Goal: Task Accomplishment & Management: Use online tool/utility

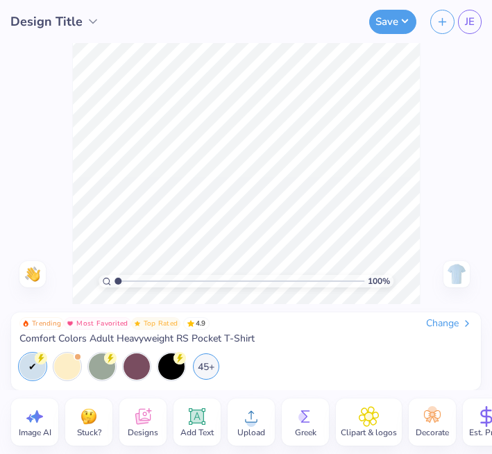
click at [452, 264] on img at bounding box center [456, 274] width 22 height 22
drag, startPoint x: 146, startPoint y: 426, endPoint x: 158, endPoint y: 416, distance: 15.8
click at [158, 416] on div "Designs" at bounding box center [142, 421] width 47 height 47
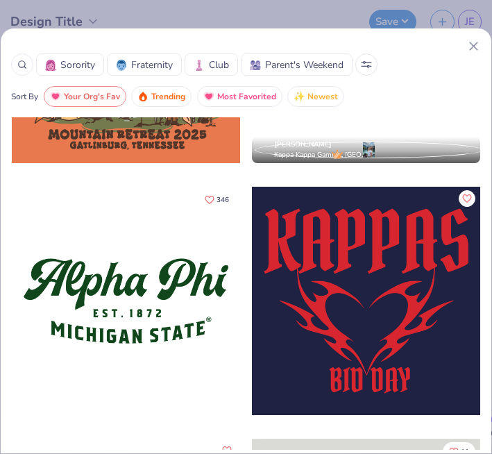
scroll to position [2447, 0]
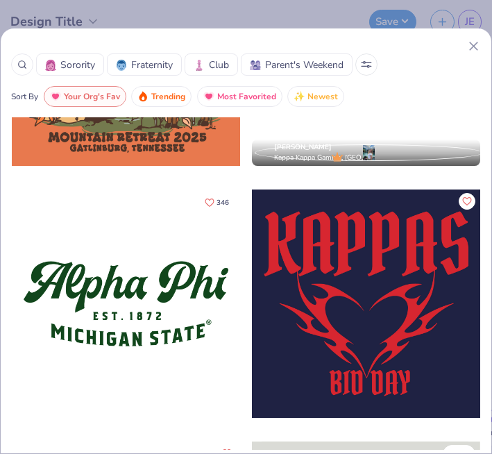
click at [299, 58] on span "Parent's Weekend" at bounding box center [304, 65] width 78 height 15
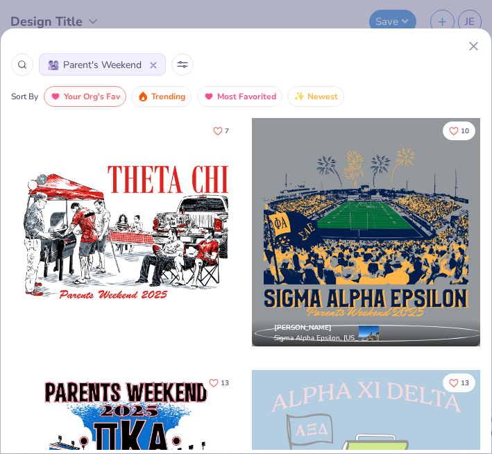
scroll to position [119, 0]
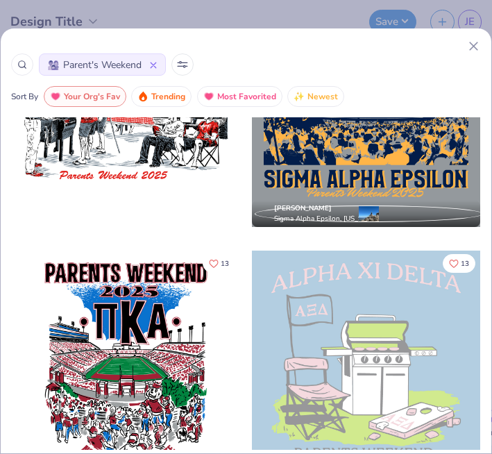
click at [350, 345] on div at bounding box center [366, 364] width 228 height 228
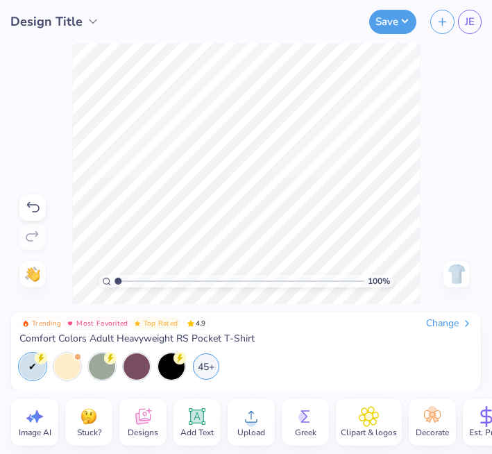
click at [33, 206] on icon at bounding box center [32, 207] width 17 height 17
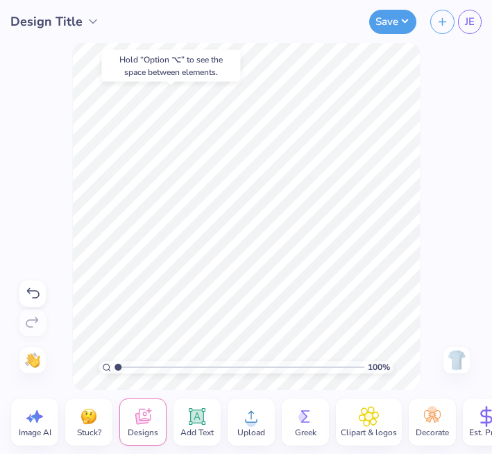
click at [223, 62] on div "Hold “Option ⌥” to see the space between elements." at bounding box center [171, 66] width 139 height 32
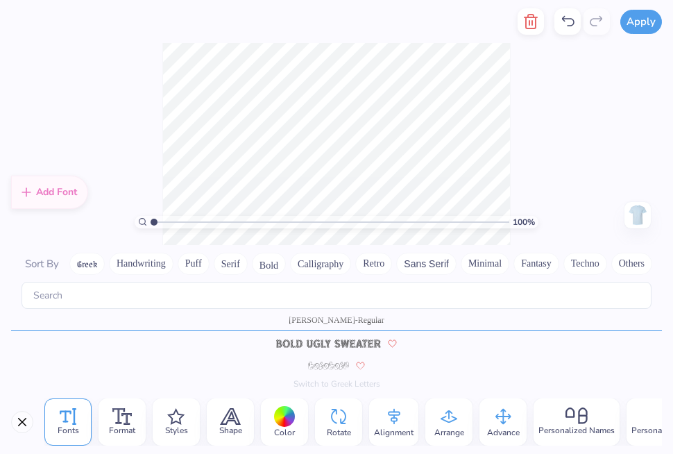
scroll to position [717, 0]
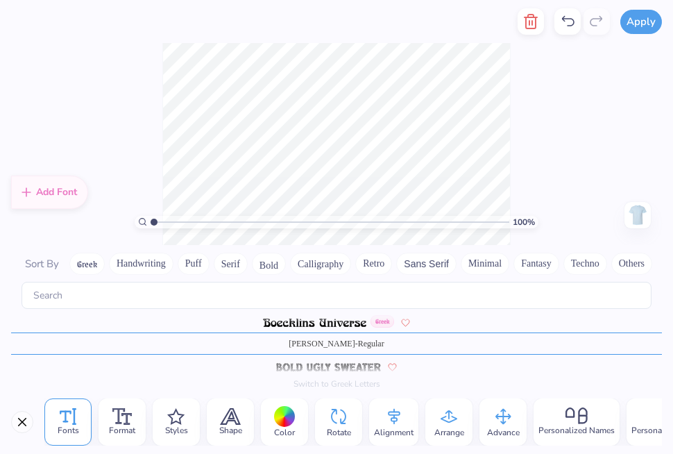
drag, startPoint x: 153, startPoint y: 221, endPoint x: 130, endPoint y: 221, distance: 22.9
click at [151, 221] on input "range" at bounding box center [330, 222] width 359 height 12
click at [491, 80] on div "100 % Need help? Chat with us. Front" at bounding box center [336, 144] width 673 height 202
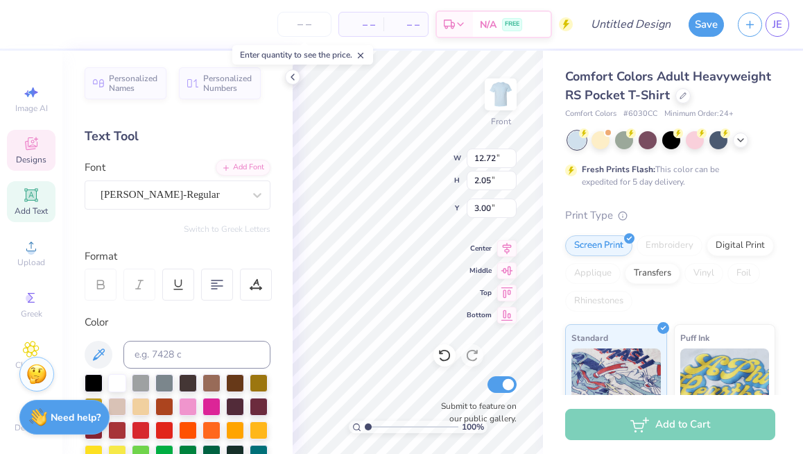
scroll to position [0, 0]
type textarea "A"
type textarea "J"
type textarea "GAMMA PHI BETA"
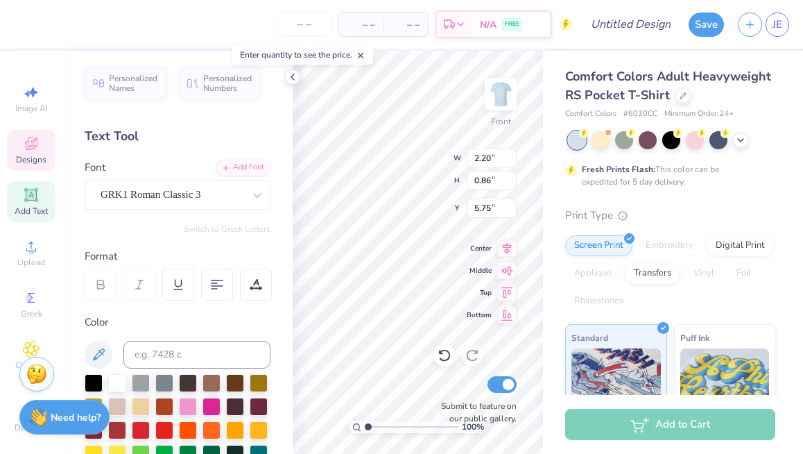
type input "2.20"
type input "0.86"
type input "5.75"
paste textarea "("
type textarea "("
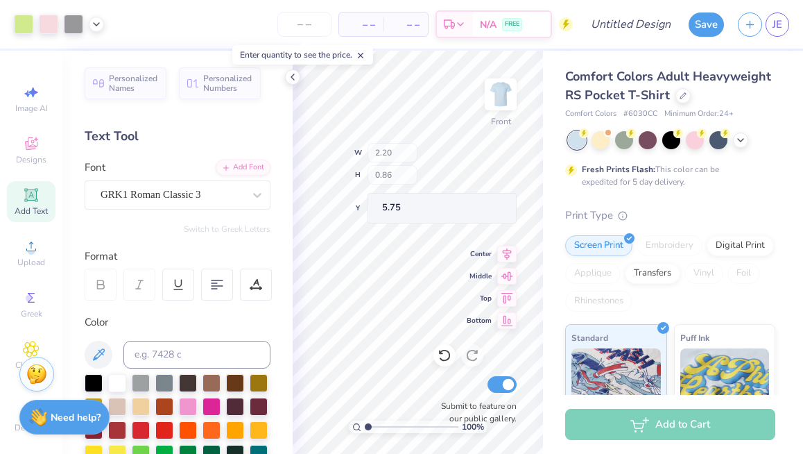
type input "12.30"
type input "9.97"
type input "5.12"
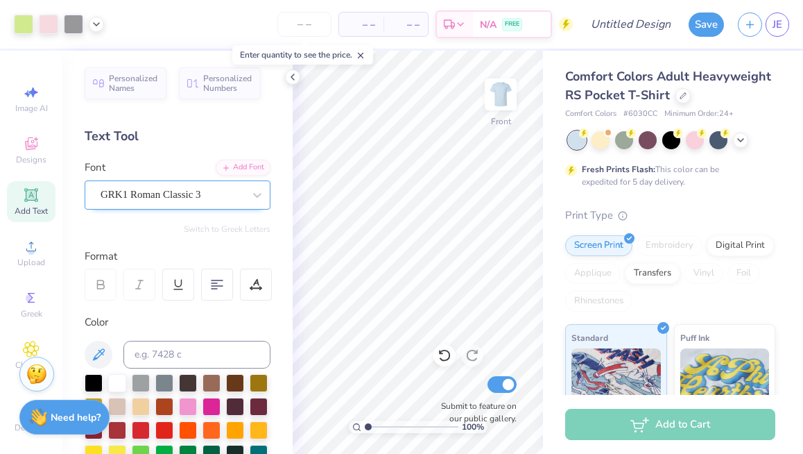
click at [199, 201] on div "GRK1 Roman Classic 3" at bounding box center [172, 195] width 146 height 22
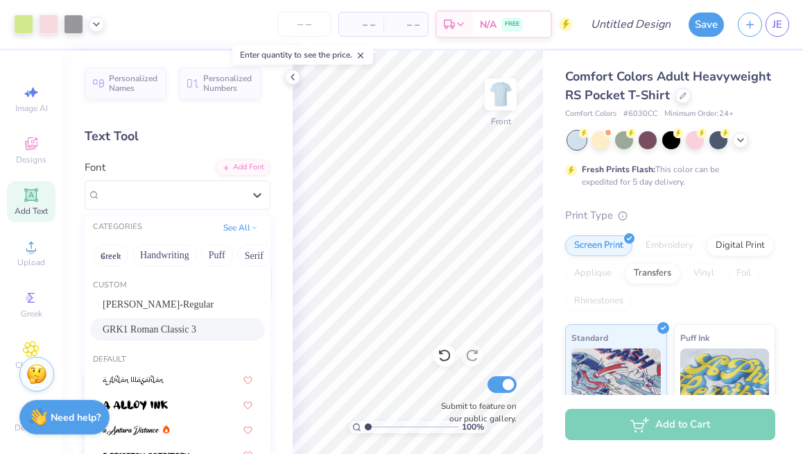
click at [182, 325] on span "GRK1 Roman Classic 3" at bounding box center [150, 329] width 94 height 15
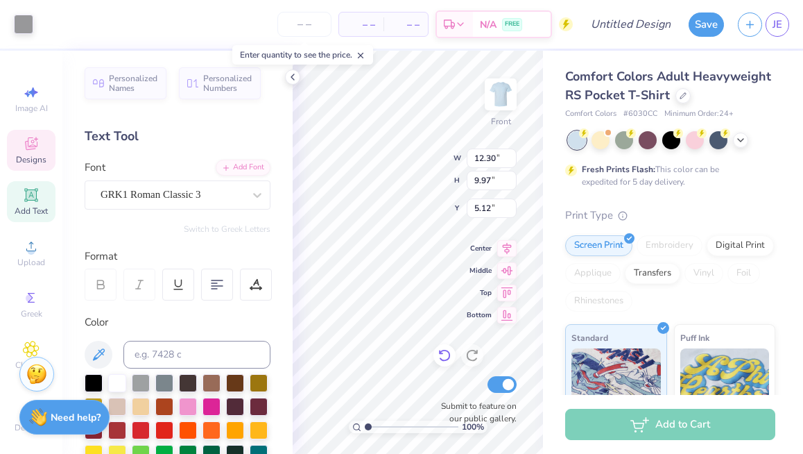
click at [444, 357] on icon at bounding box center [445, 355] width 14 height 14
click at [472, 350] on icon at bounding box center [472, 356] width 12 height 12
click at [477, 361] on icon at bounding box center [473, 355] width 14 height 14
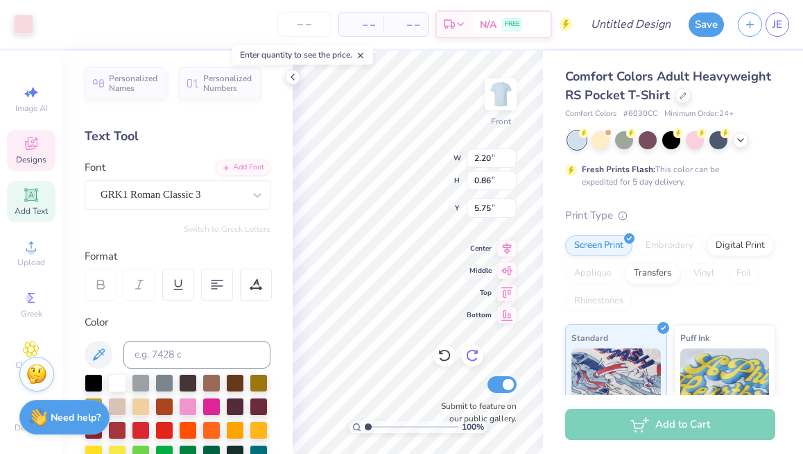
type input "2.20"
type input "0.86"
type input "5.75"
type textarea "GPB"
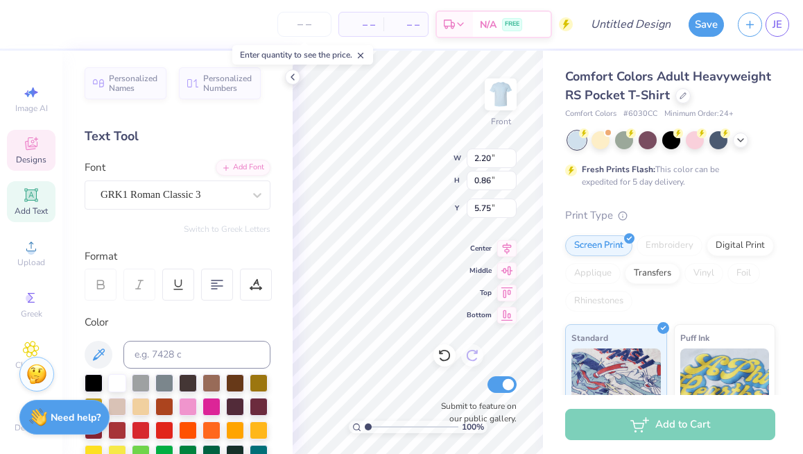
type input "2.19"
type input "0.84"
type input "5.67"
type textarea "GFB"
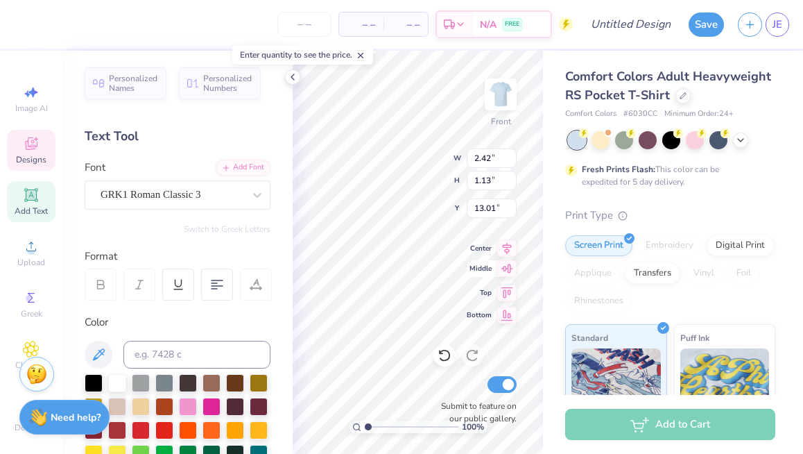
click at [478, 280] on div "100 % Front W 2.42 2.42 " H 1.13 1.13 " Y 13.01 13.01 " Center Middle Top Botto…" at bounding box center [418, 252] width 250 height 403
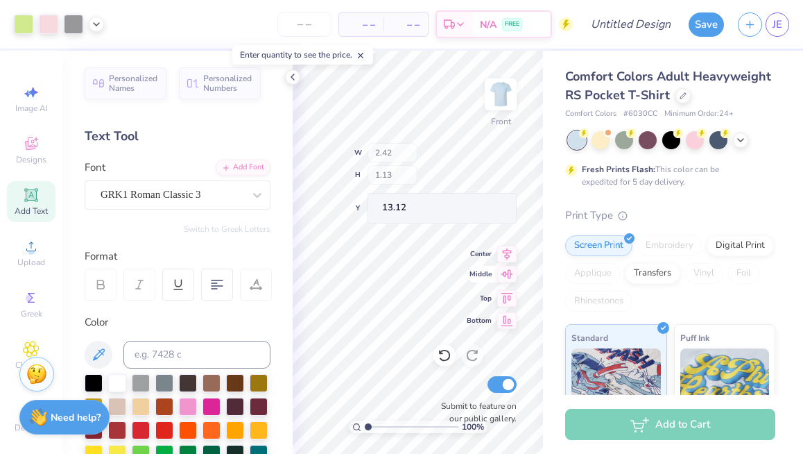
type input "13.12"
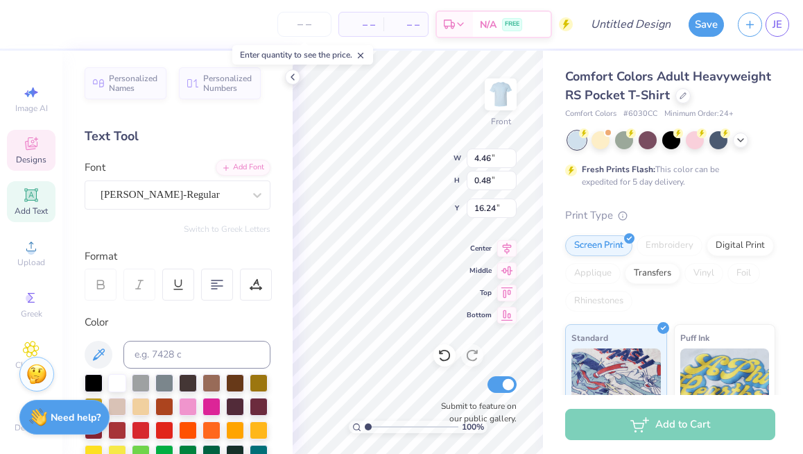
type textarea "N"
type textarea "[GEOGRAPHIC_DATA], DE 2025"
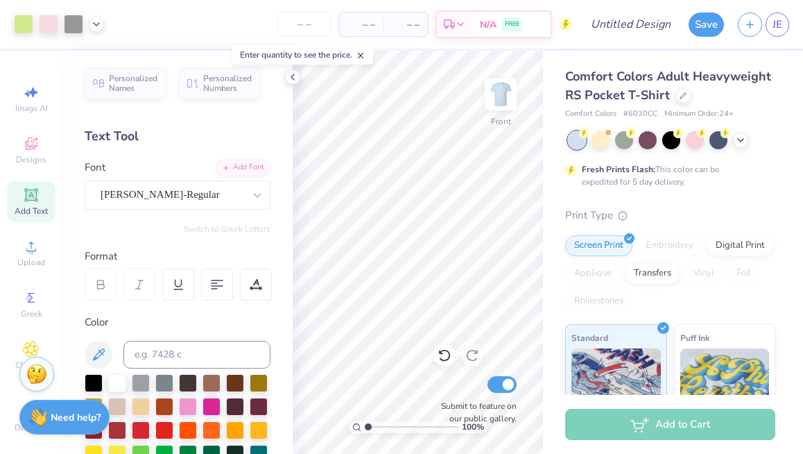
type input "1"
click at [366, 423] on input "range" at bounding box center [412, 426] width 94 height 12
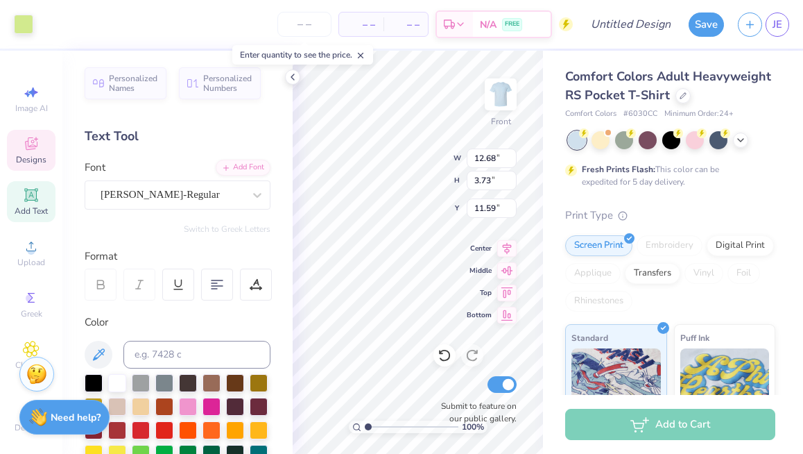
type input "7.36"
type input "6.68"
type input "6.51"
type input "4.68"
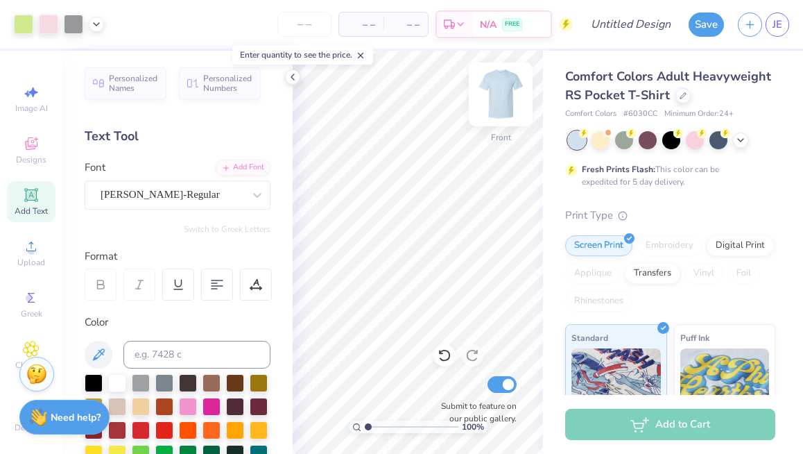
click at [491, 98] on img at bounding box center [501, 95] width 56 height 56
click at [491, 99] on img at bounding box center [501, 95] width 56 height 56
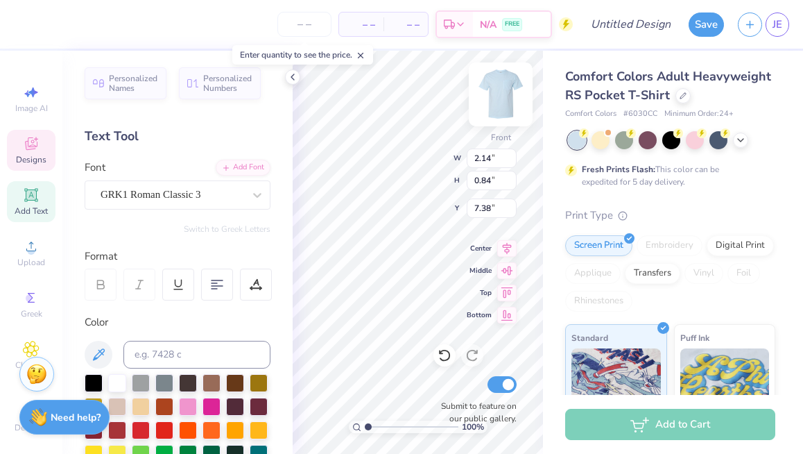
click at [491, 97] on img at bounding box center [501, 95] width 56 height 56
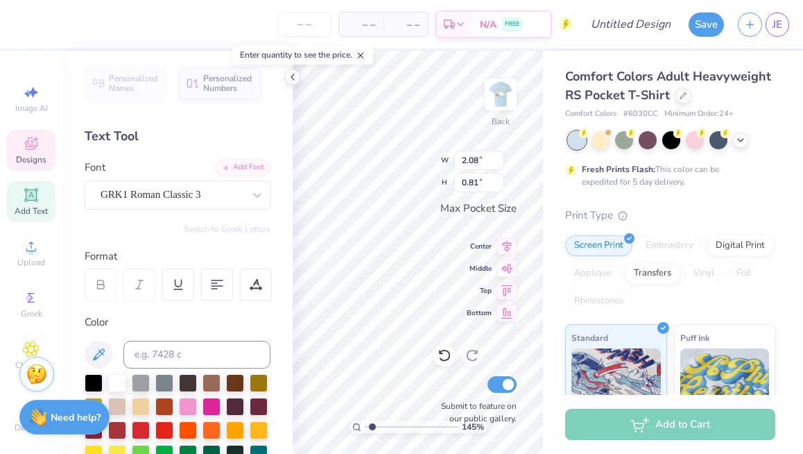
type input "1.48"
click at [372, 425] on input "range" at bounding box center [412, 426] width 94 height 12
type input "3.32"
type input "1.30"
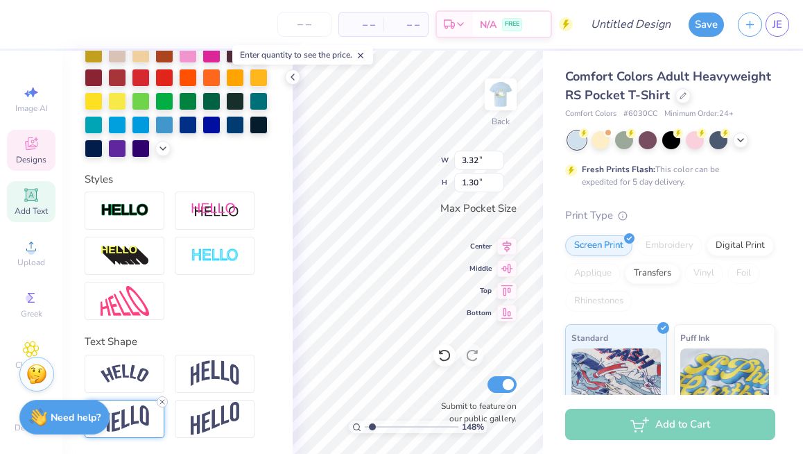
click at [161, 400] on line at bounding box center [162, 402] width 4 height 4
type input "1.17"
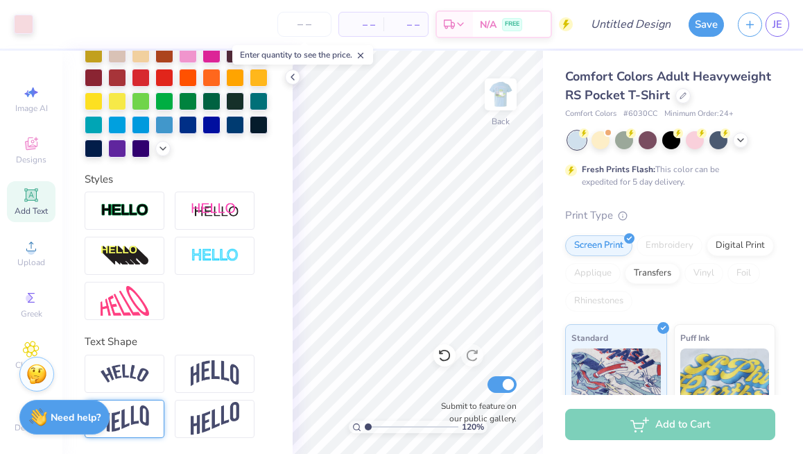
drag, startPoint x: 370, startPoint y: 427, endPoint x: 346, endPoint y: 427, distance: 23.6
type input "1"
click at [365, 427] on input "range" at bounding box center [412, 426] width 94 height 12
click at [475, 185] on div "100 % Back Submit to feature on our public gallery." at bounding box center [418, 252] width 250 height 403
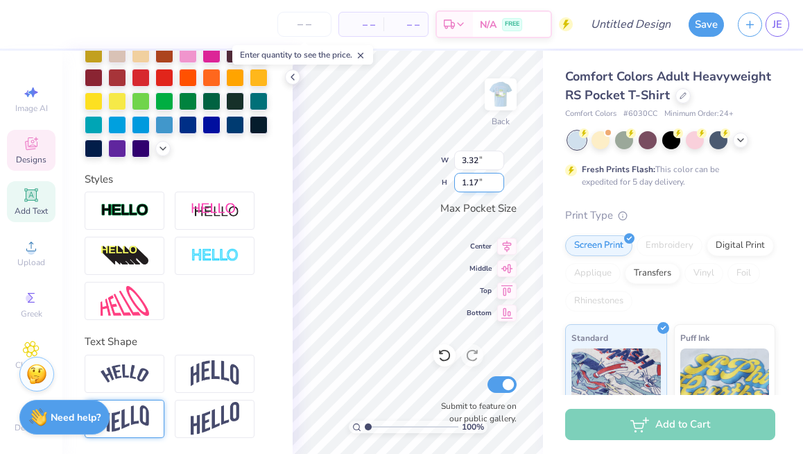
type input "2.86"
type input "1.00"
click at [389, 425] on input "range" at bounding box center [412, 426] width 94 height 12
type input "1"
click at [366, 424] on input "range" at bounding box center [412, 426] width 94 height 12
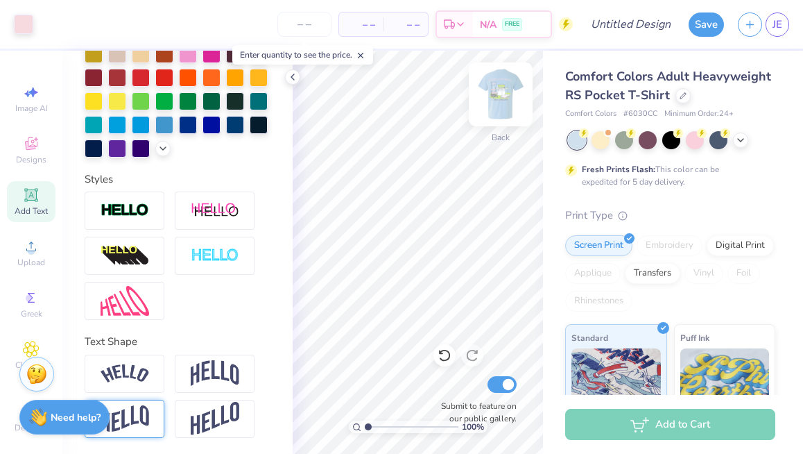
click at [491, 91] on img at bounding box center [501, 95] width 56 height 56
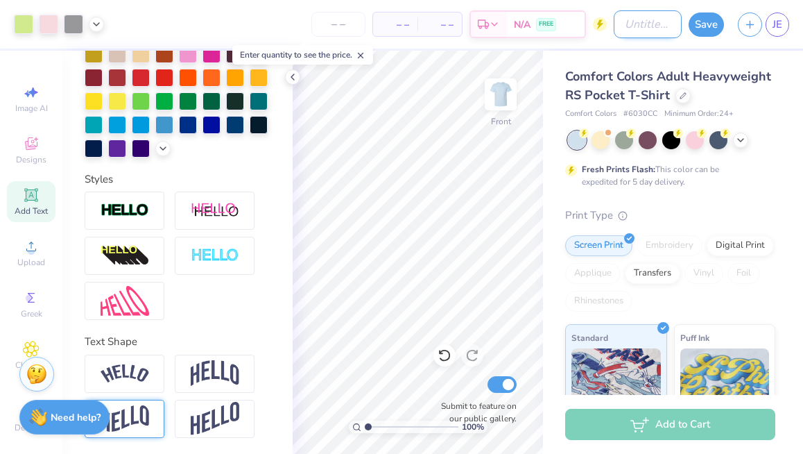
click at [491, 24] on input "Design Title" at bounding box center [648, 24] width 68 height 28
type input "parents weekend"
click at [491, 24] on button "Save" at bounding box center [706, 22] width 35 height 24
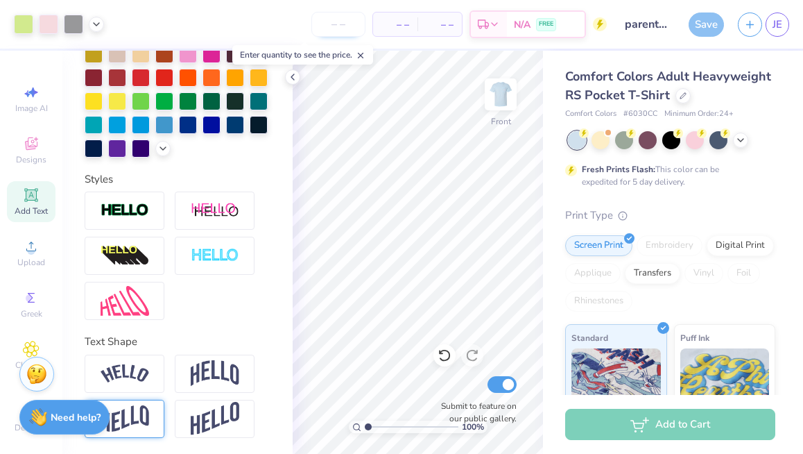
click at [348, 22] on input "number" at bounding box center [339, 24] width 54 height 25
click at [363, 54] on line at bounding box center [361, 55] width 5 height 5
click at [345, 22] on input "number" at bounding box center [339, 24] width 54 height 25
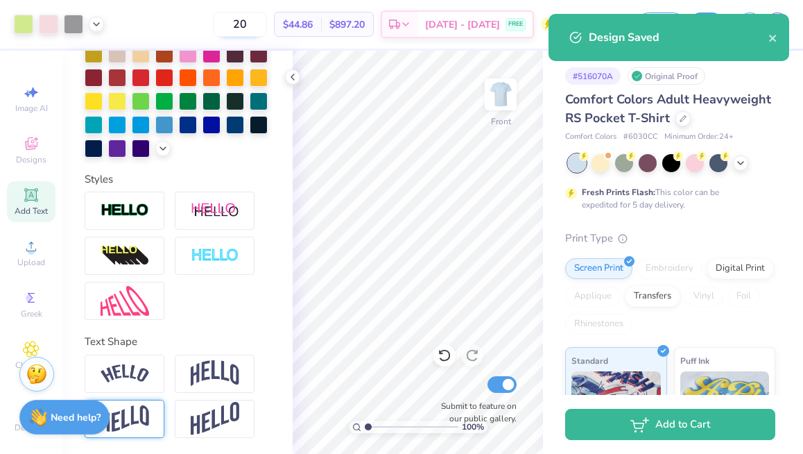
click at [267, 19] on input "20" at bounding box center [240, 24] width 54 height 25
type input "2"
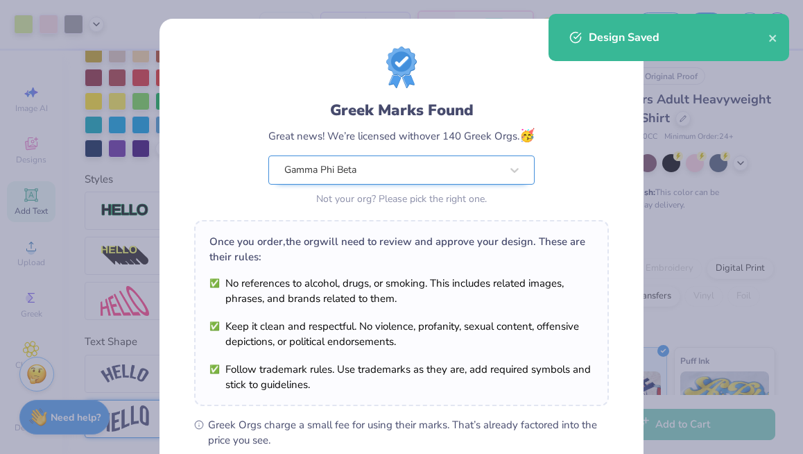
scroll to position [196, 0]
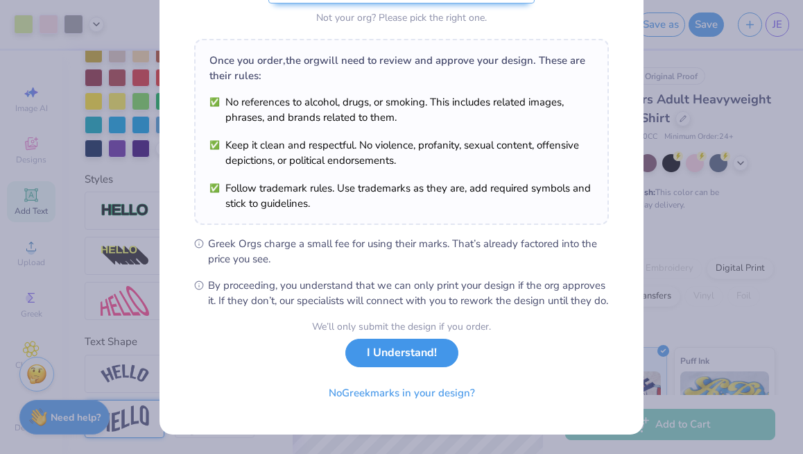
click at [387, 359] on button "I Understand!" at bounding box center [402, 353] width 113 height 28
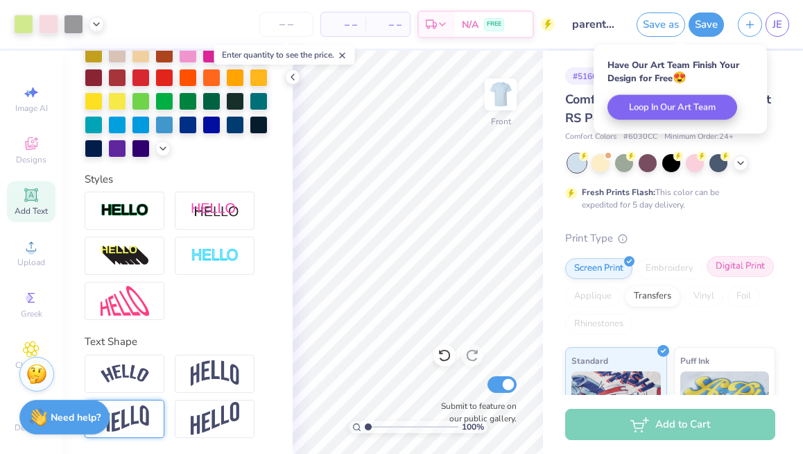
click at [491, 265] on div "Digital Print" at bounding box center [740, 266] width 67 height 21
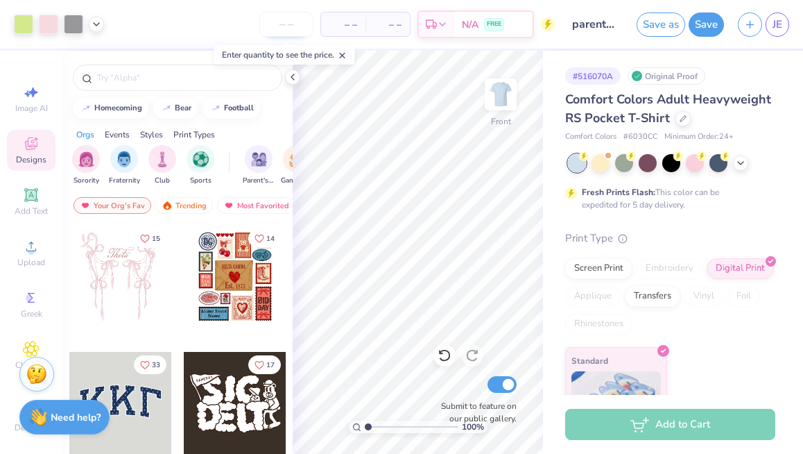
click at [299, 19] on input "number" at bounding box center [286, 24] width 54 height 25
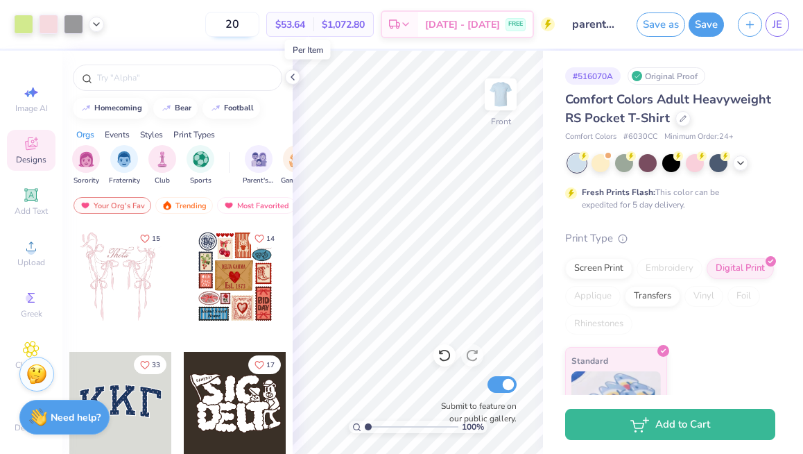
type input "2"
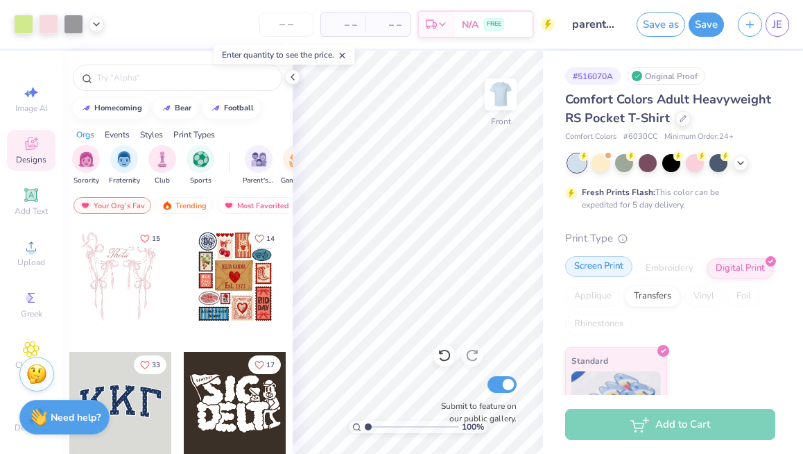
click at [491, 266] on div "Screen Print" at bounding box center [598, 266] width 67 height 21
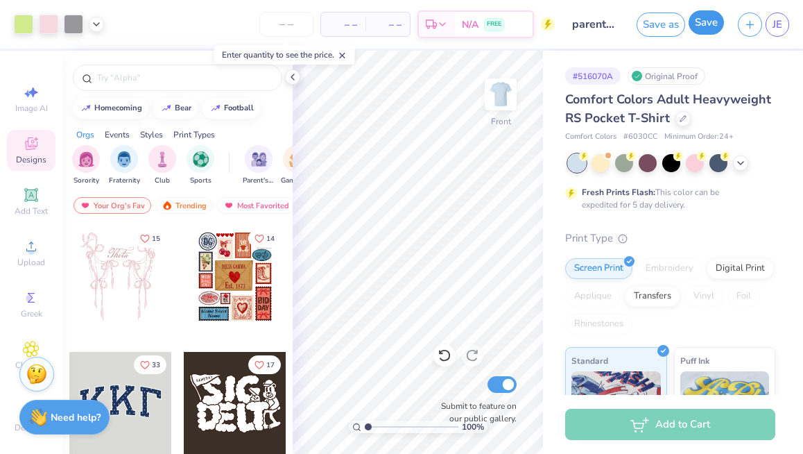
click at [491, 27] on button "Save" at bounding box center [706, 22] width 35 height 24
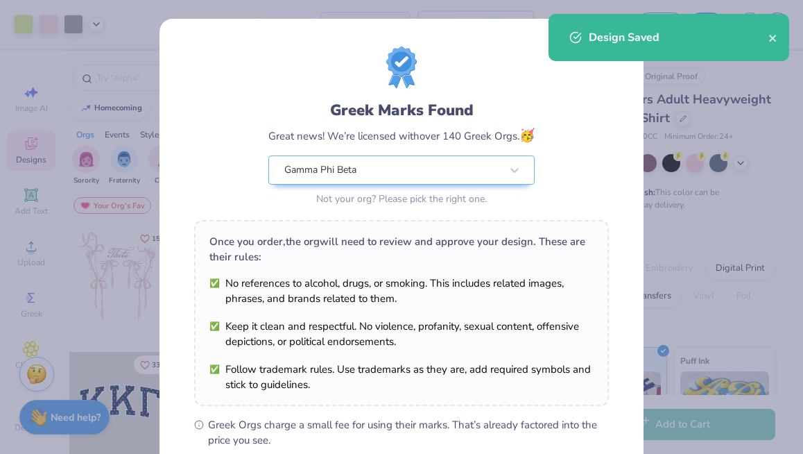
scroll to position [196, 0]
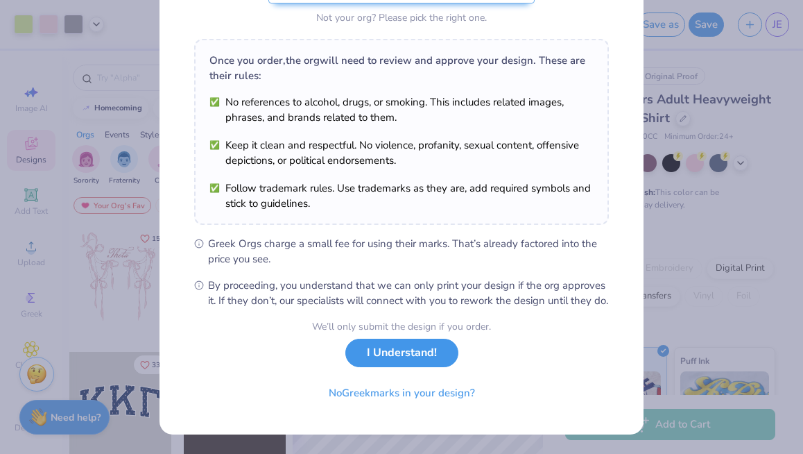
click at [376, 363] on button "I Understand!" at bounding box center [402, 353] width 113 height 28
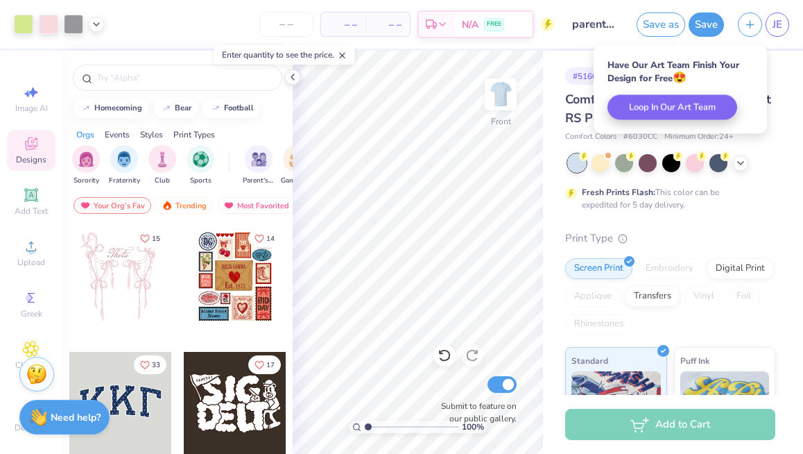
scroll to position [0, 0]
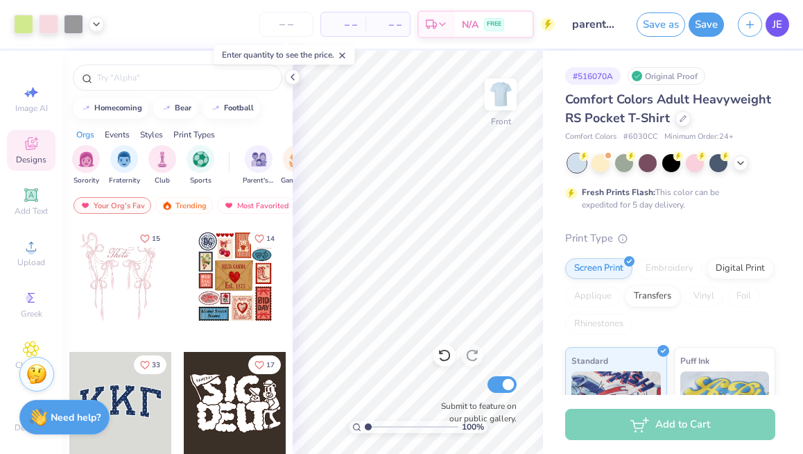
click at [491, 27] on span "JE" at bounding box center [778, 25] width 10 height 16
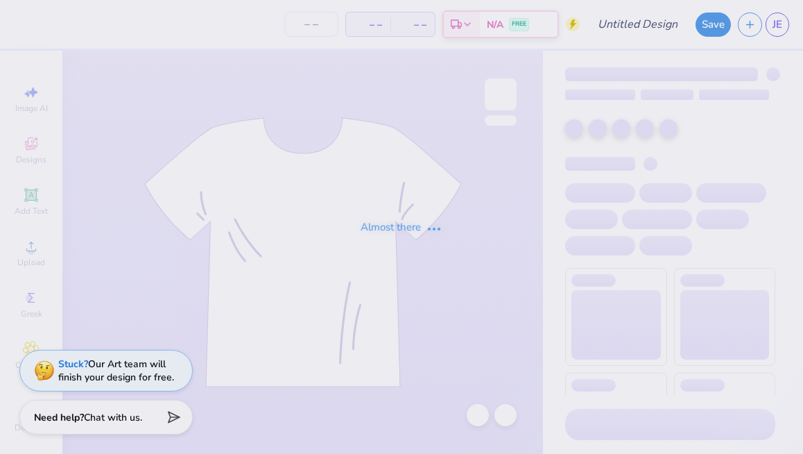
type input "parents weekend"
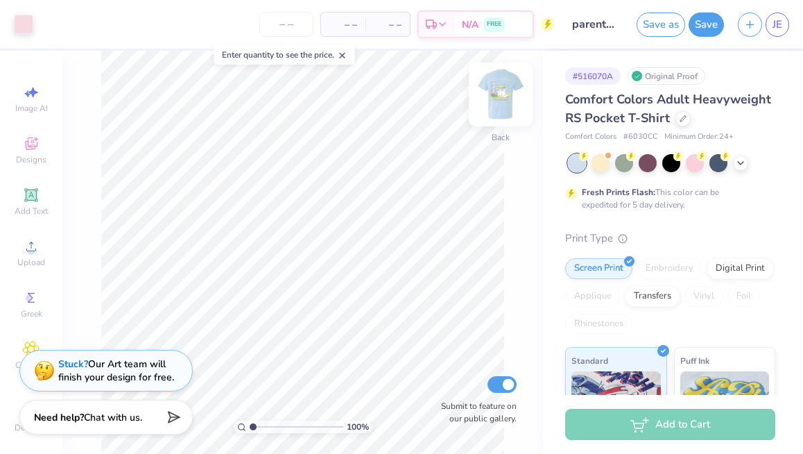
click at [506, 94] on img at bounding box center [501, 95] width 56 height 56
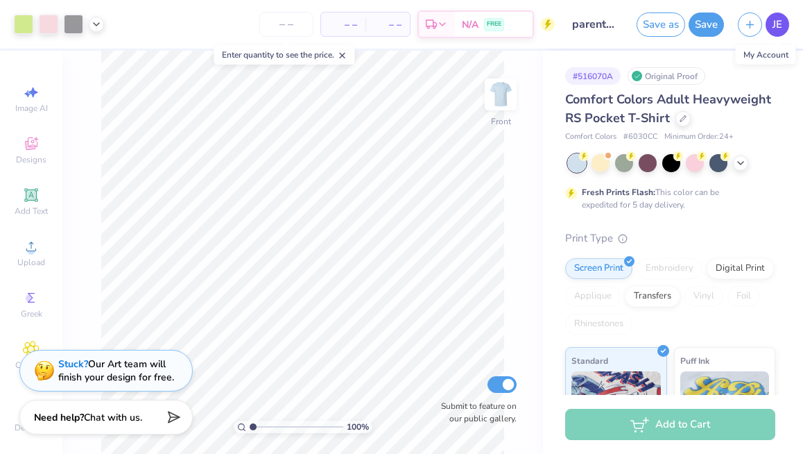
click at [776, 34] on link "JE" at bounding box center [778, 24] width 24 height 24
